Goal: Information Seeking & Learning: Check status

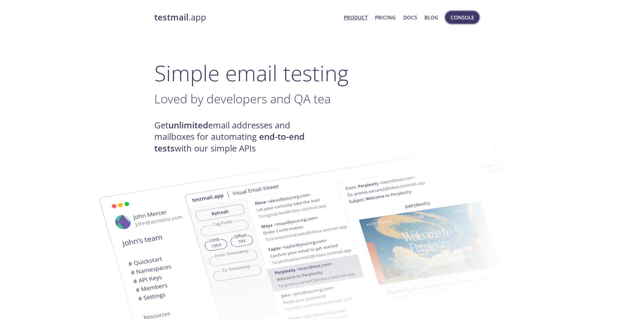
click at [461, 20] on span "Console" at bounding box center [461, 17] width 23 height 9
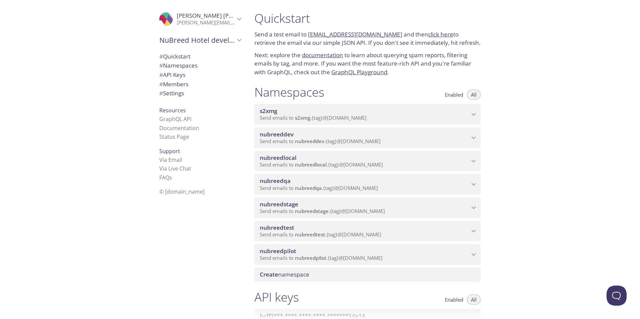
click at [291, 145] on span "Send emails to nubreeddev . {tag} @[DOMAIN_NAME]" at bounding box center [320, 141] width 121 height 7
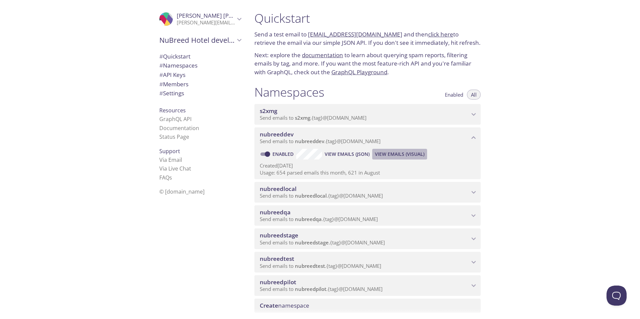
click at [398, 158] on span "View Emails (Visual)" at bounding box center [400, 154] width 50 height 8
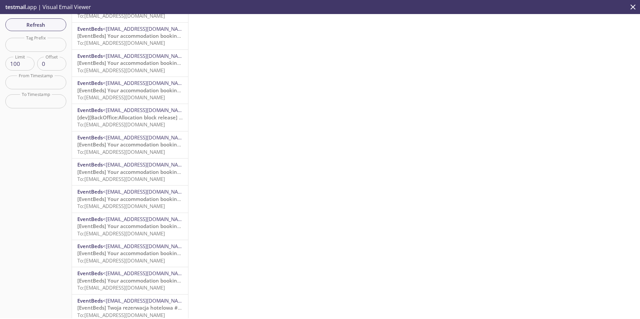
scroll to position [435, 0]
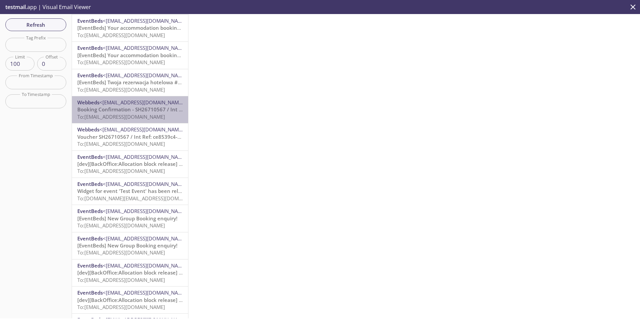
click at [148, 112] on span "Booking Confirmation - SH26710567 / Int Ref: ce8539c4-e5fb-4f7f-9d0e-b3286bac68…" at bounding box center [209, 109] width 264 height 7
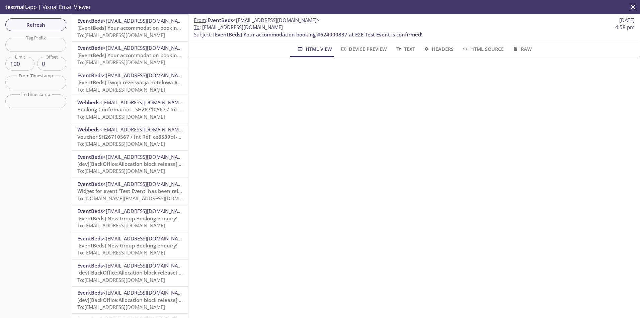
click at [133, 4] on span "[EventBeds] Your accommodation booking #273866862 at E2E Test Event is confirme…" at bounding box center [181, 0] width 209 height 7
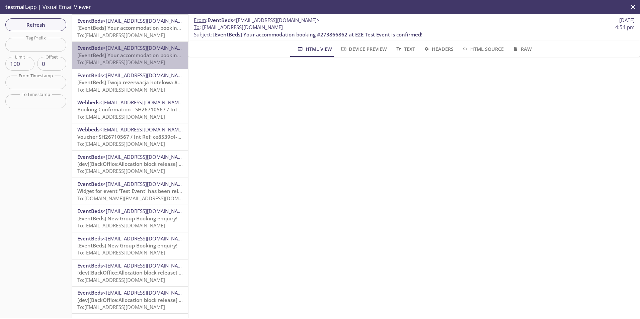
click at [130, 59] on span "[EventBeds] Your accommodation booking #681995799 at E2E Test Event is confirme…" at bounding box center [181, 55] width 209 height 7
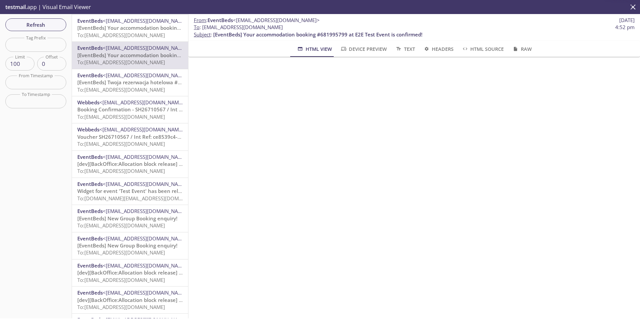
click at [143, 31] on span "[EventBeds] Your accommodation booking #32292340 at E2E Test Event is confirmed!" at bounding box center [180, 27] width 206 height 7
